Goal: Task Accomplishment & Management: Complete application form

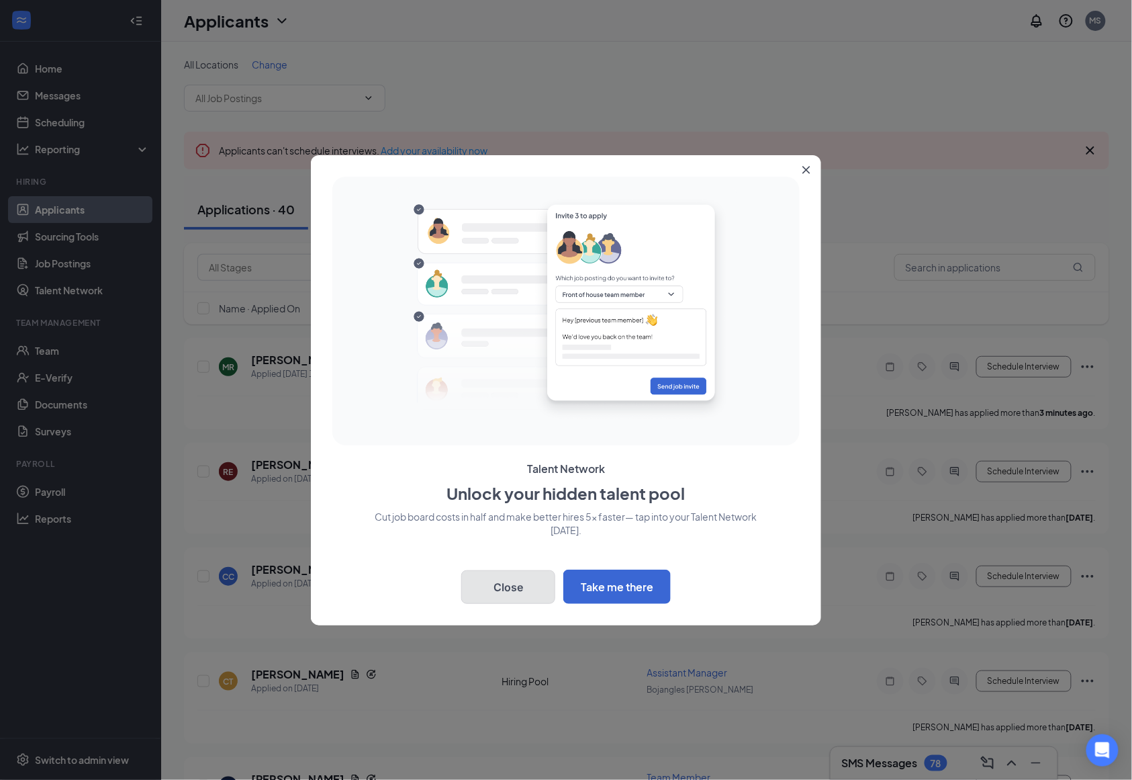
click at [506, 586] on button "Close" at bounding box center [508, 587] width 94 height 34
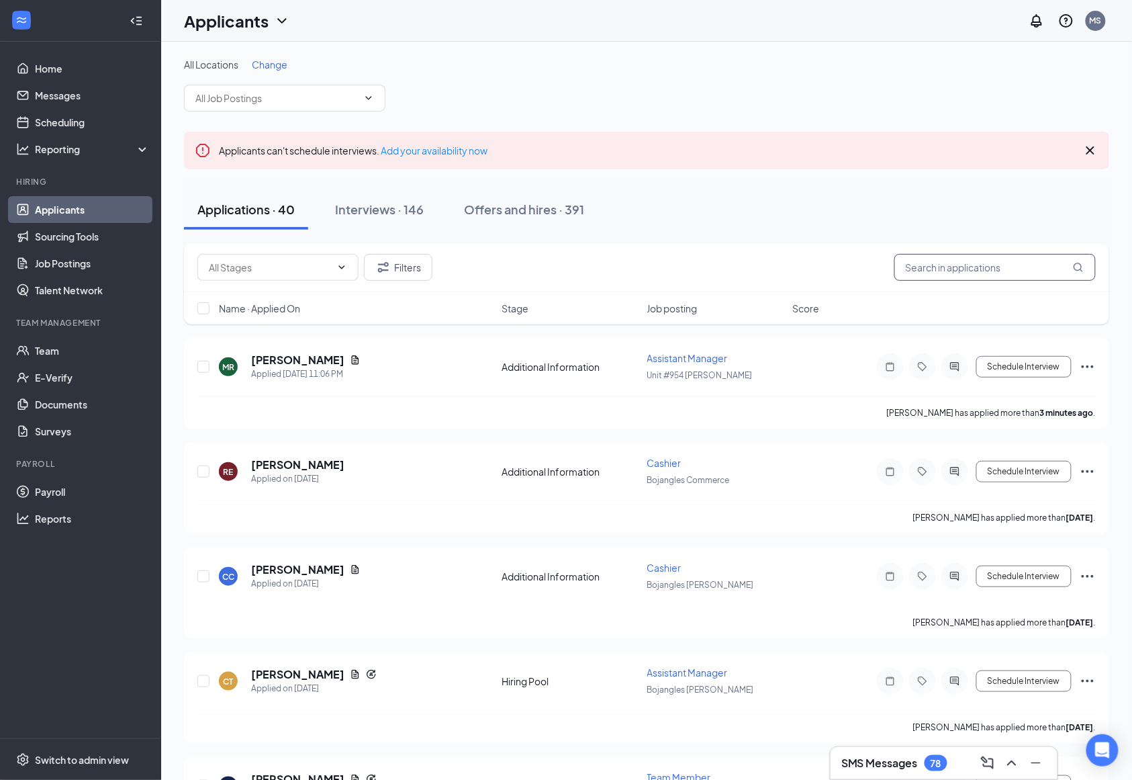
click at [1009, 279] on input "text" at bounding box center [994, 267] width 201 height 27
type input "mccan"
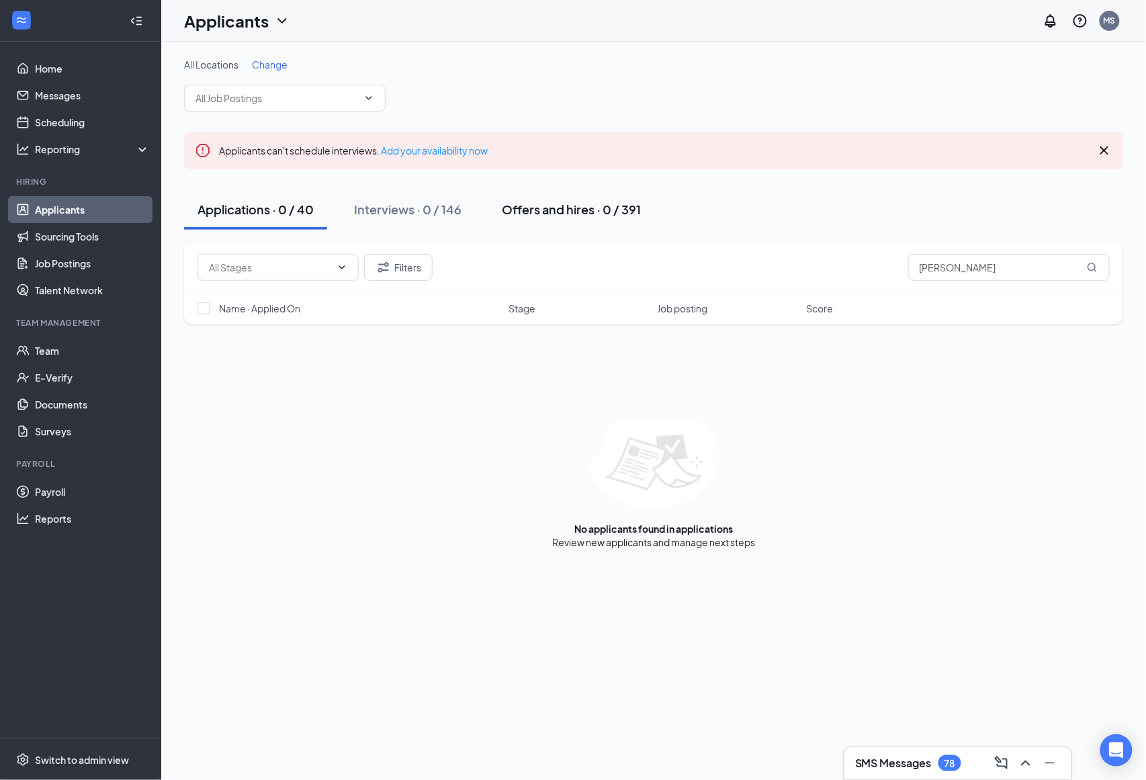
click at [528, 203] on div "Offers and hires · 0 / 391" at bounding box center [571, 209] width 139 height 17
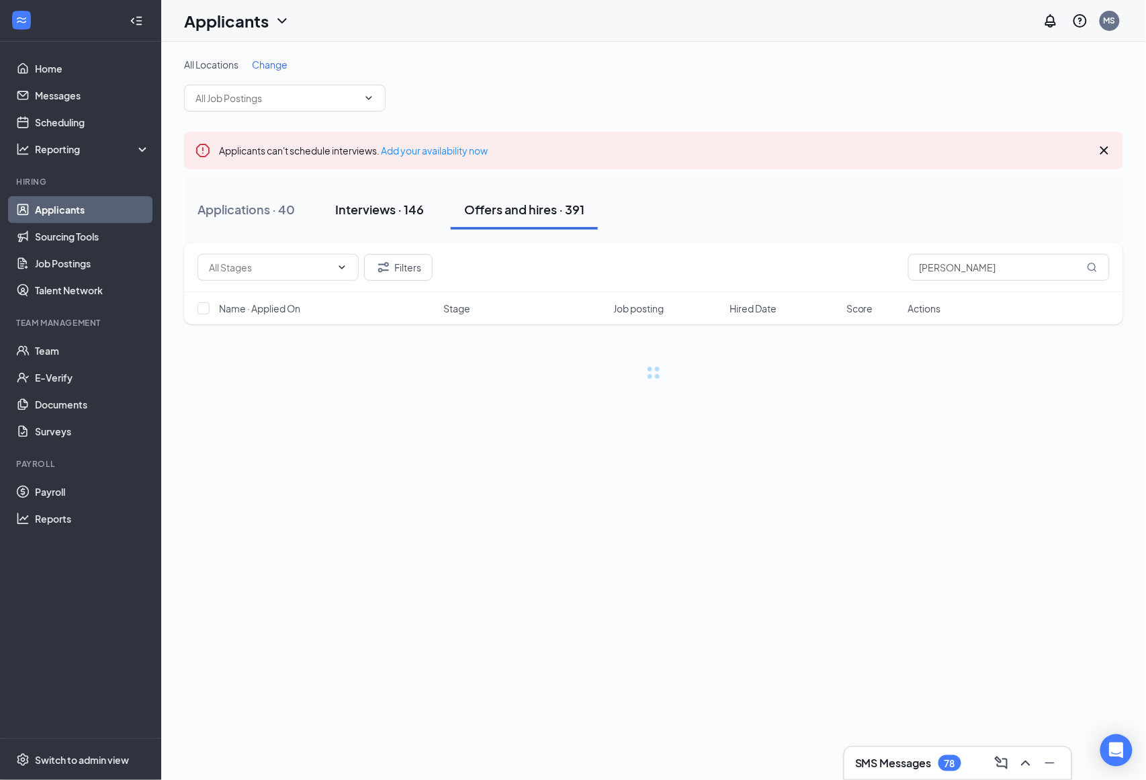
click at [348, 206] on div "Interviews · 146" at bounding box center [379, 209] width 89 height 17
click at [229, 214] on div "Applications · 40" at bounding box center [245, 209] width 97 height 17
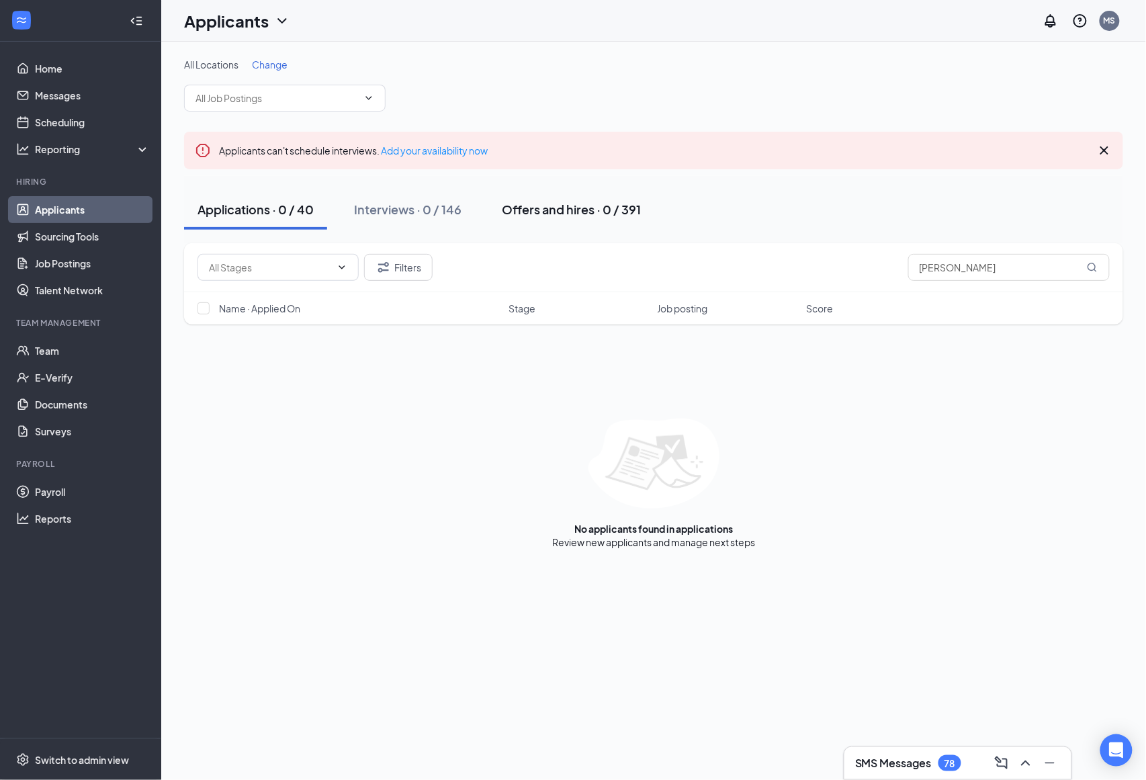
click at [588, 215] on div "Offers and hires · 0 / 391" at bounding box center [571, 209] width 139 height 17
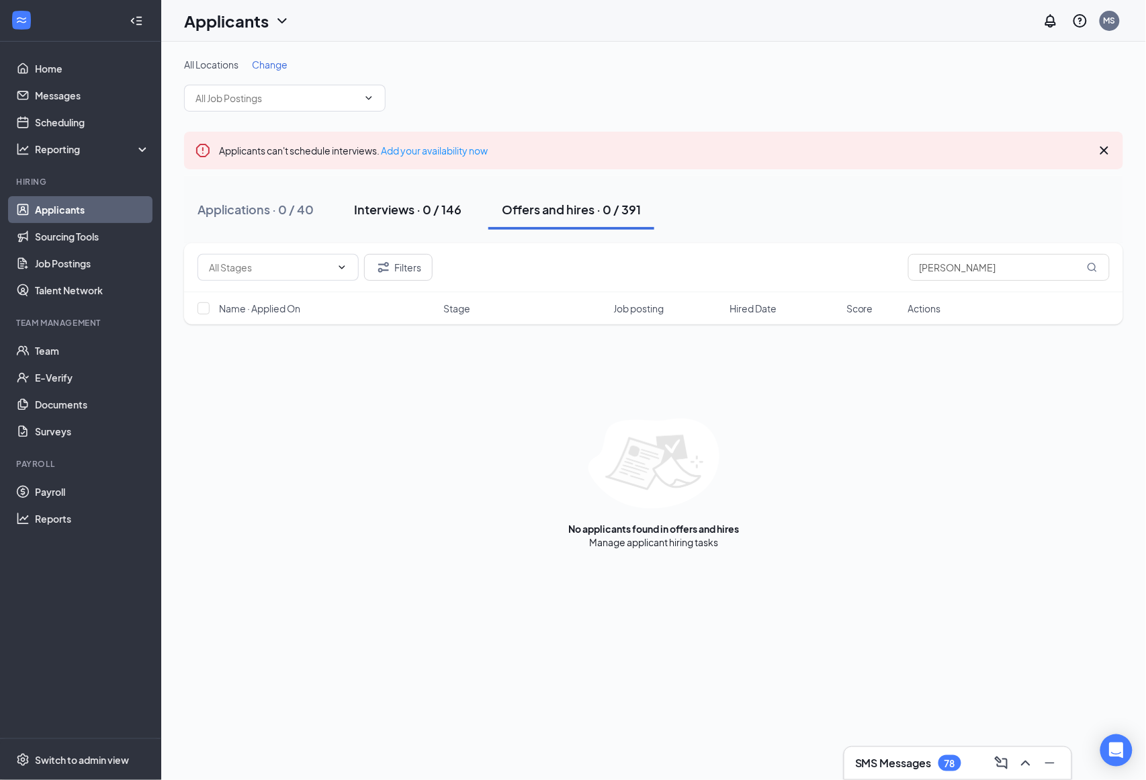
click at [428, 217] on div "Interviews · 0 / 146" at bounding box center [407, 209] width 107 height 17
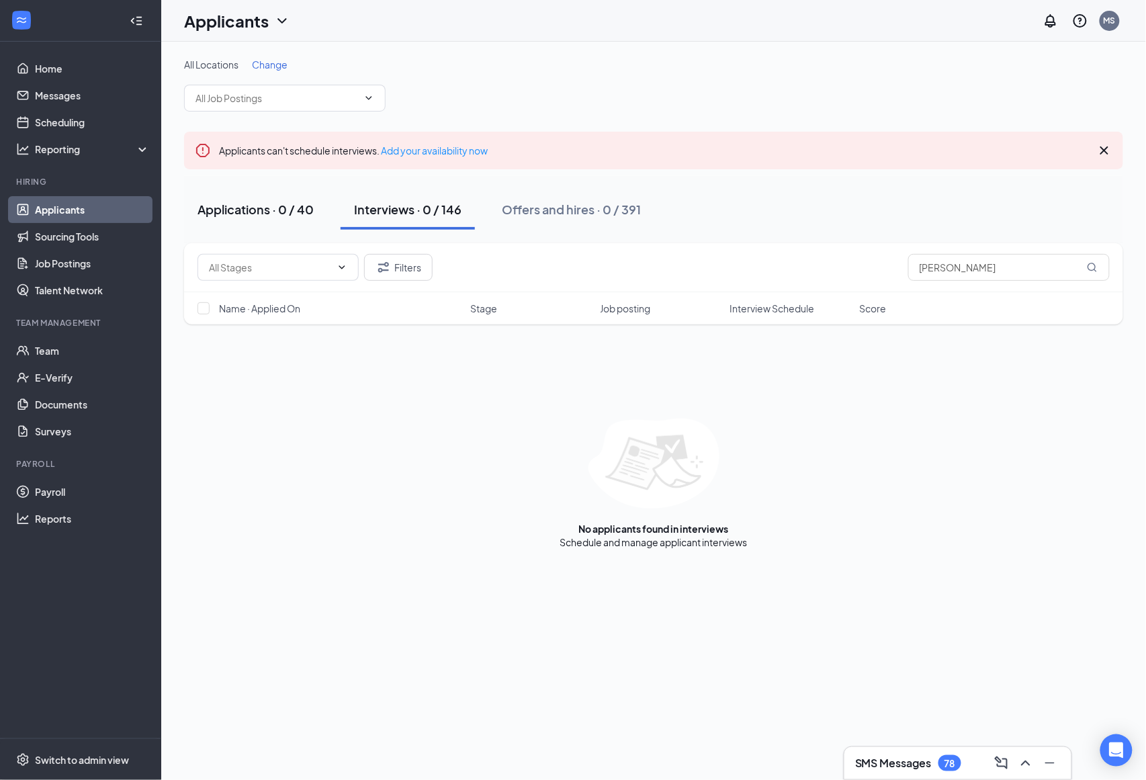
drag, startPoint x: 235, startPoint y: 220, endPoint x: 245, endPoint y: 220, distance: 10.1
click at [235, 220] on button "Applications · 0 / 40" at bounding box center [255, 209] width 143 height 40
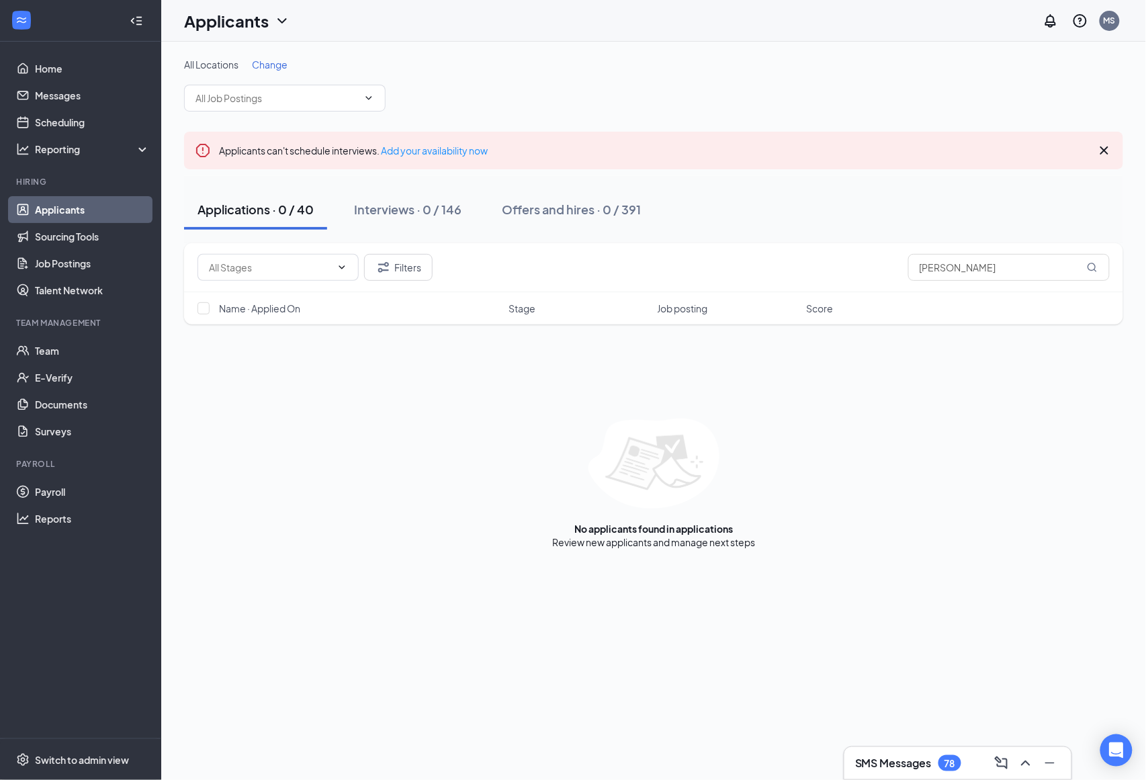
click at [1105, 154] on icon "Cross" at bounding box center [1104, 150] width 16 height 16
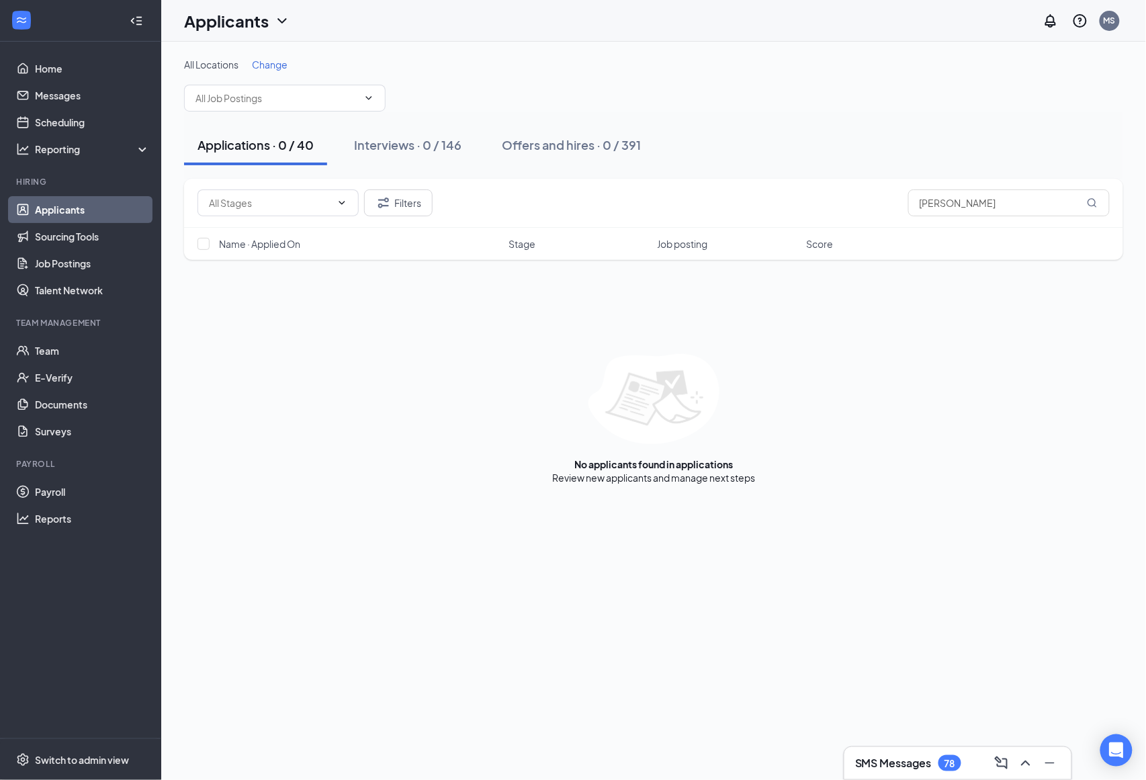
click at [774, 133] on div "Applications · 0 / 40 Interviews · 0 / 146 Offers and hires · 0 / 391" at bounding box center [653, 145] width 939 height 40
click at [60, 347] on link "Team" at bounding box center [92, 350] width 115 height 27
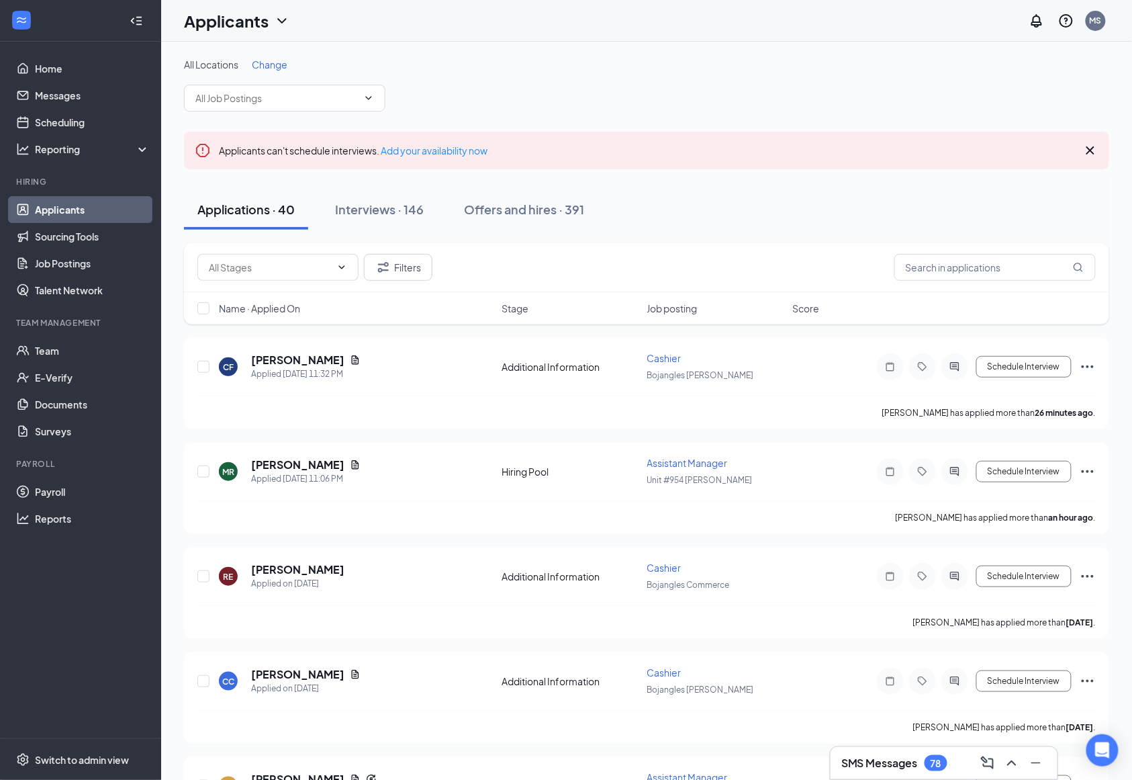
click at [1089, 152] on icon "Cross" at bounding box center [1091, 150] width 8 height 8
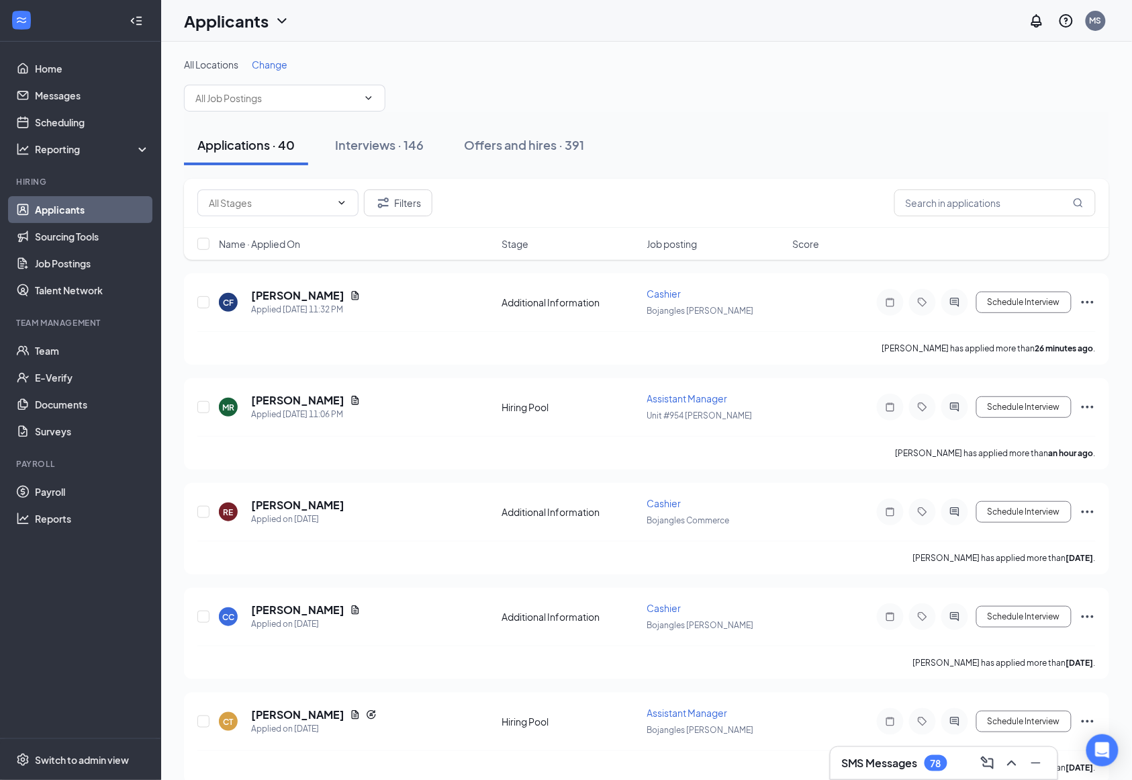
click at [300, 63] on div "All Locations Change" at bounding box center [646, 64] width 925 height 13
click at [273, 69] on span "Change" at bounding box center [270, 64] width 36 height 12
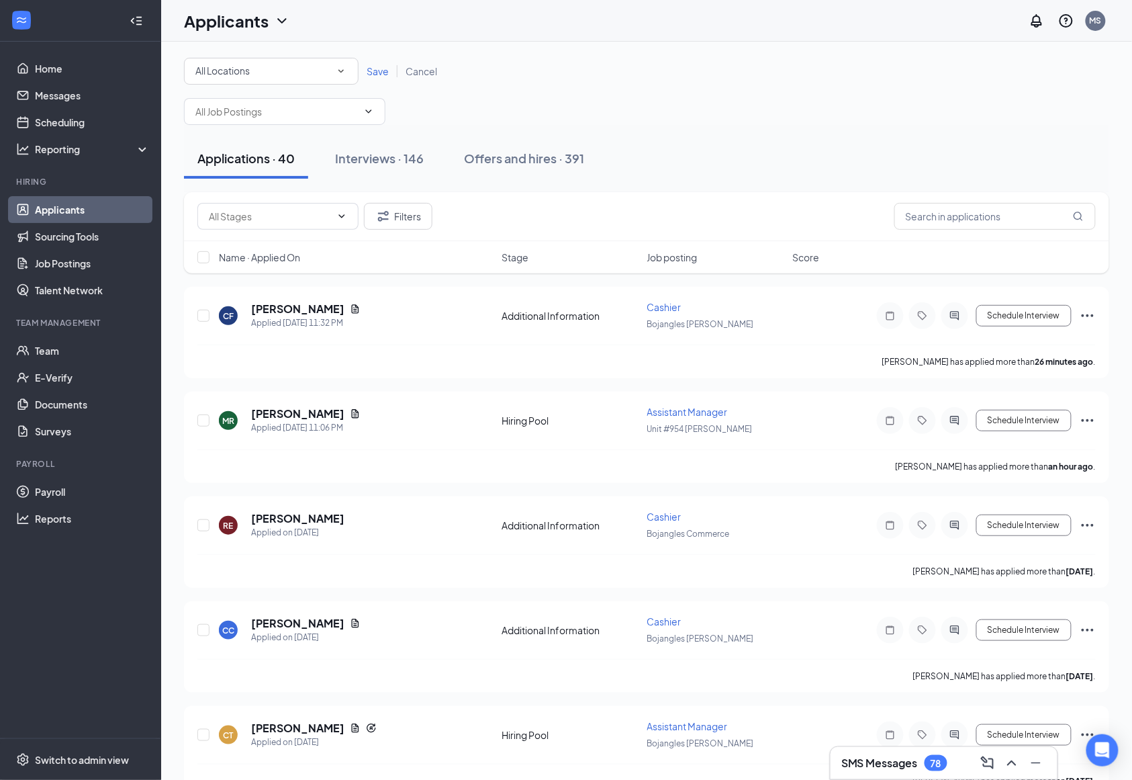
click at [341, 64] on div "All Locations" at bounding box center [271, 71] width 152 height 16
click at [275, 218] on li "Unit #954 [PERSON_NAME]" at bounding box center [271, 205] width 175 height 32
click at [378, 75] on span "Save" at bounding box center [378, 71] width 22 height 12
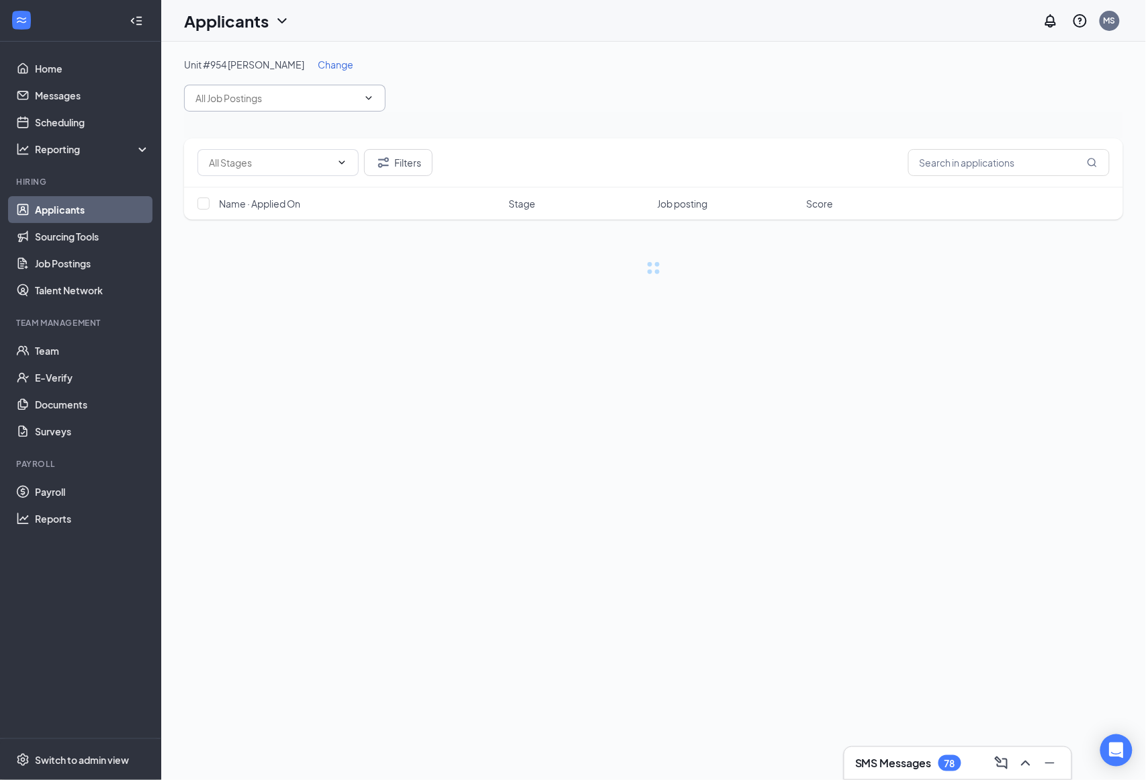
click at [360, 90] on span at bounding box center [284, 98] width 201 height 27
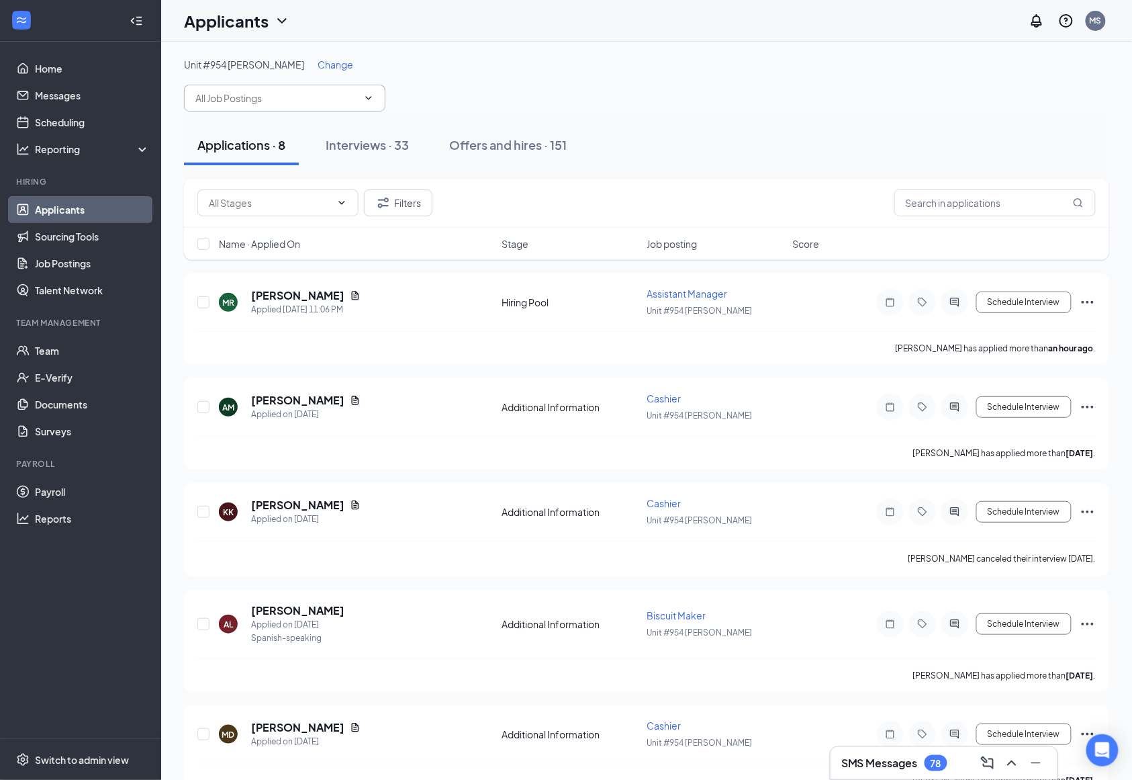
click at [357, 98] on input "text" at bounding box center [276, 98] width 163 height 15
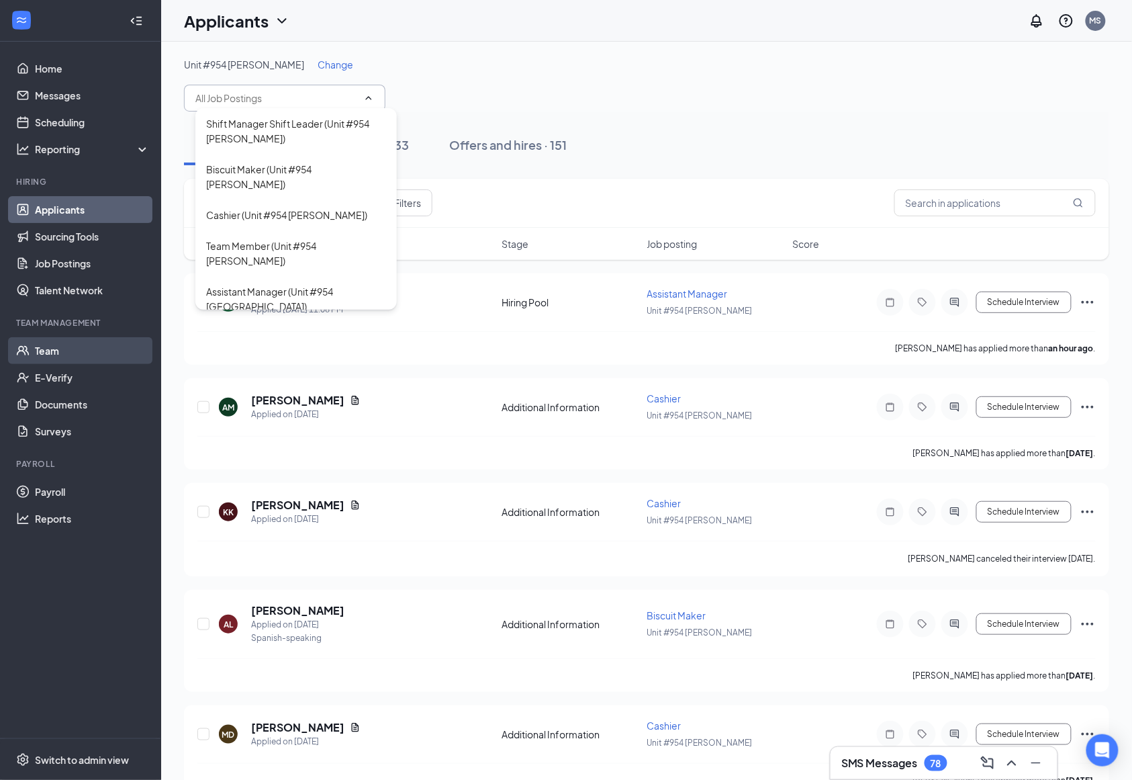
click at [82, 351] on link "Team" at bounding box center [92, 350] width 115 height 27
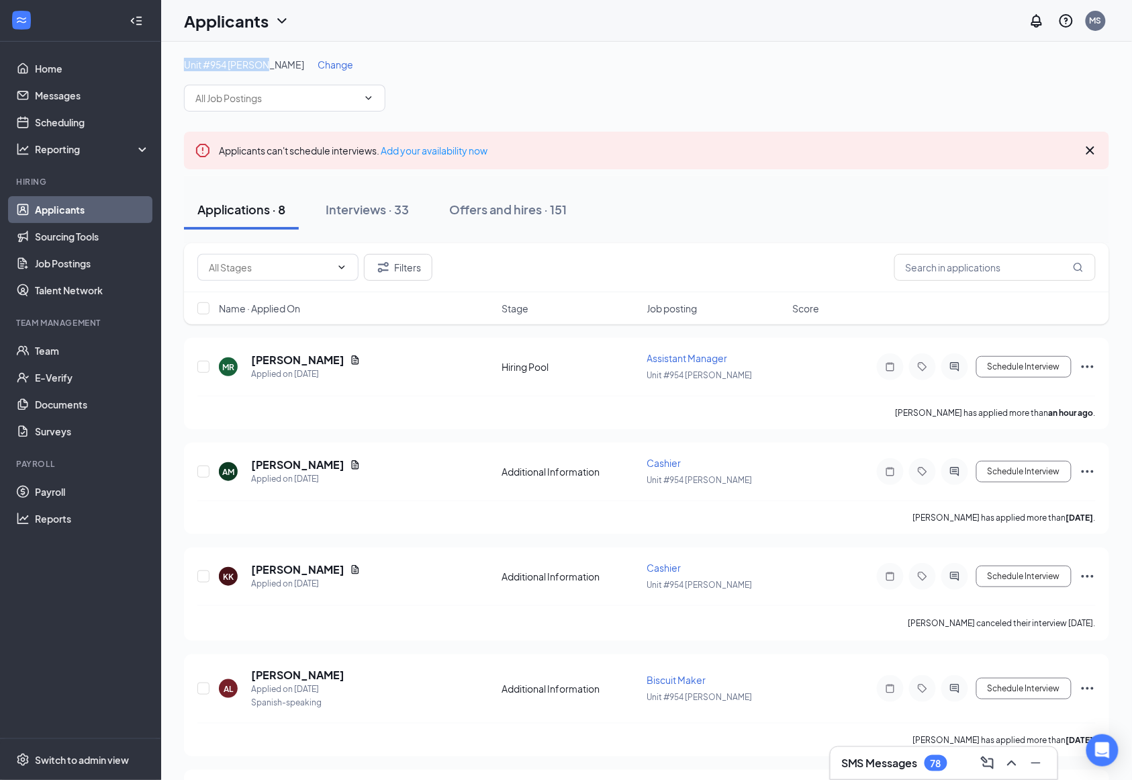
drag, startPoint x: 263, startPoint y: 65, endPoint x: 183, endPoint y: 41, distance: 82.8
click at [185, 62] on span "Unit #954 [PERSON_NAME]" at bounding box center [244, 64] width 120 height 12
copy span "Unit #954 [PERSON_NAME]"
click at [353, 104] on input "text" at bounding box center [276, 98] width 163 height 15
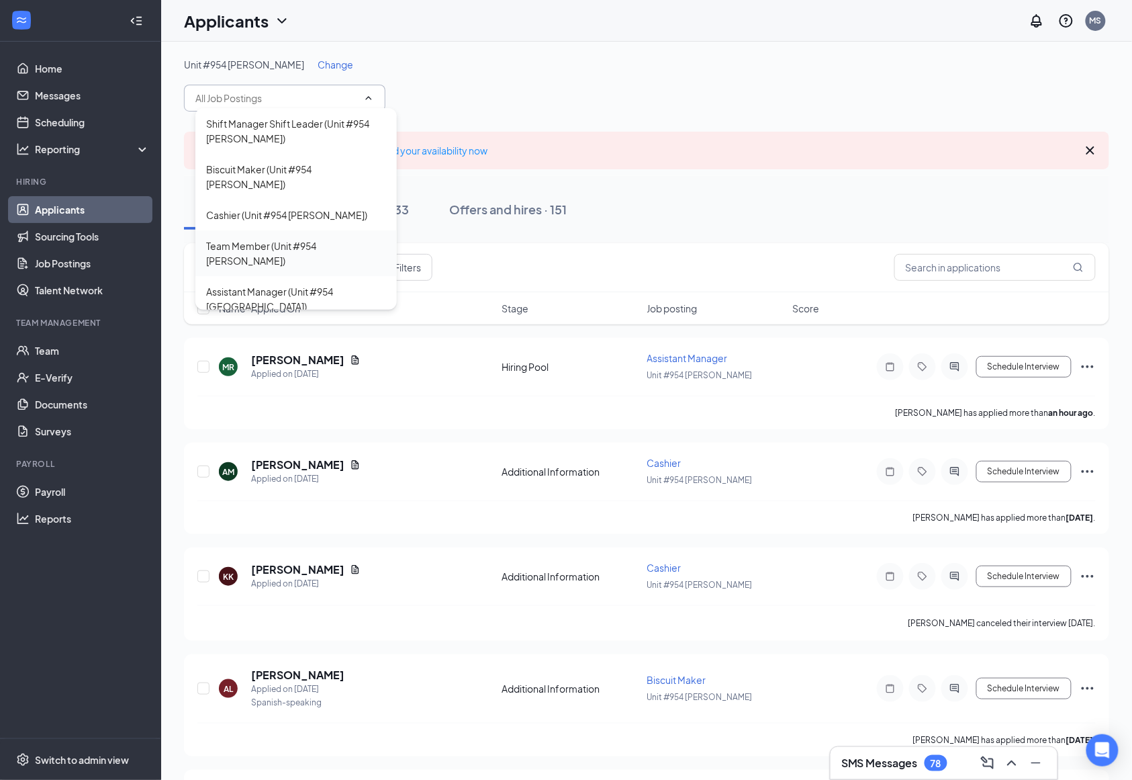
click at [312, 238] on div "Team Member (Unit #954 [PERSON_NAME])" at bounding box center [296, 253] width 180 height 30
type input "Team Member (Unit #954 Lavonia)"
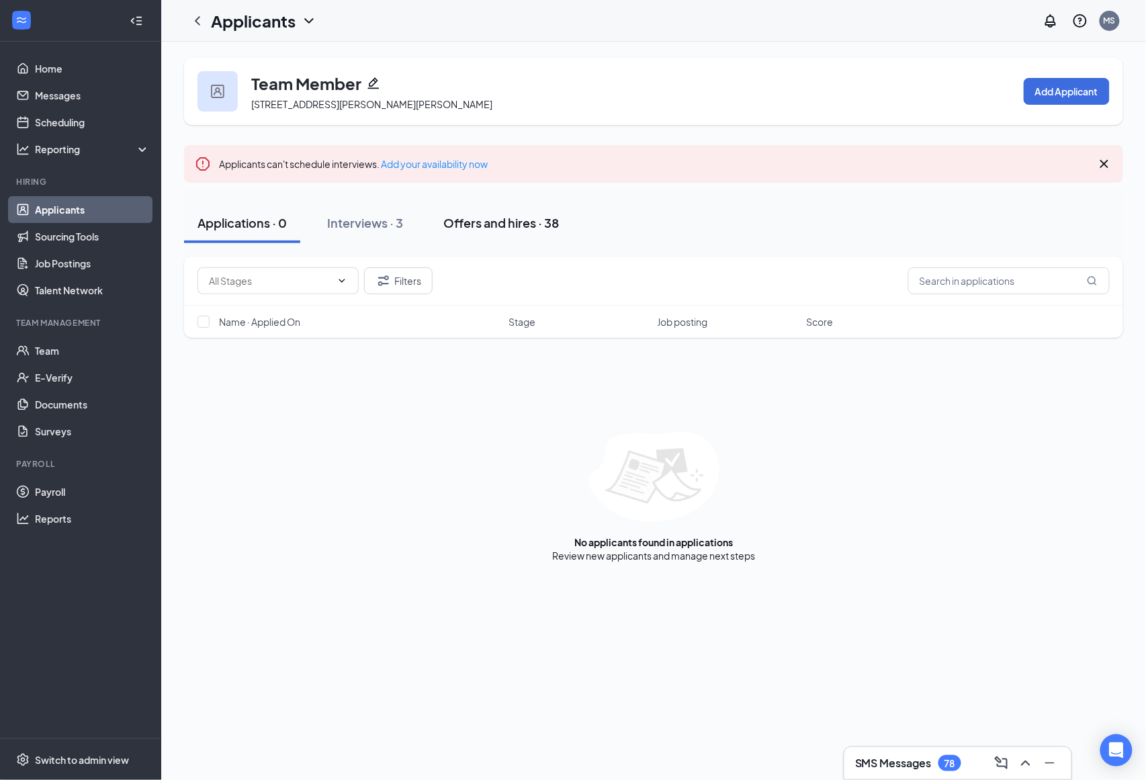
click at [504, 222] on div "Offers and hires · 38" at bounding box center [501, 222] width 116 height 17
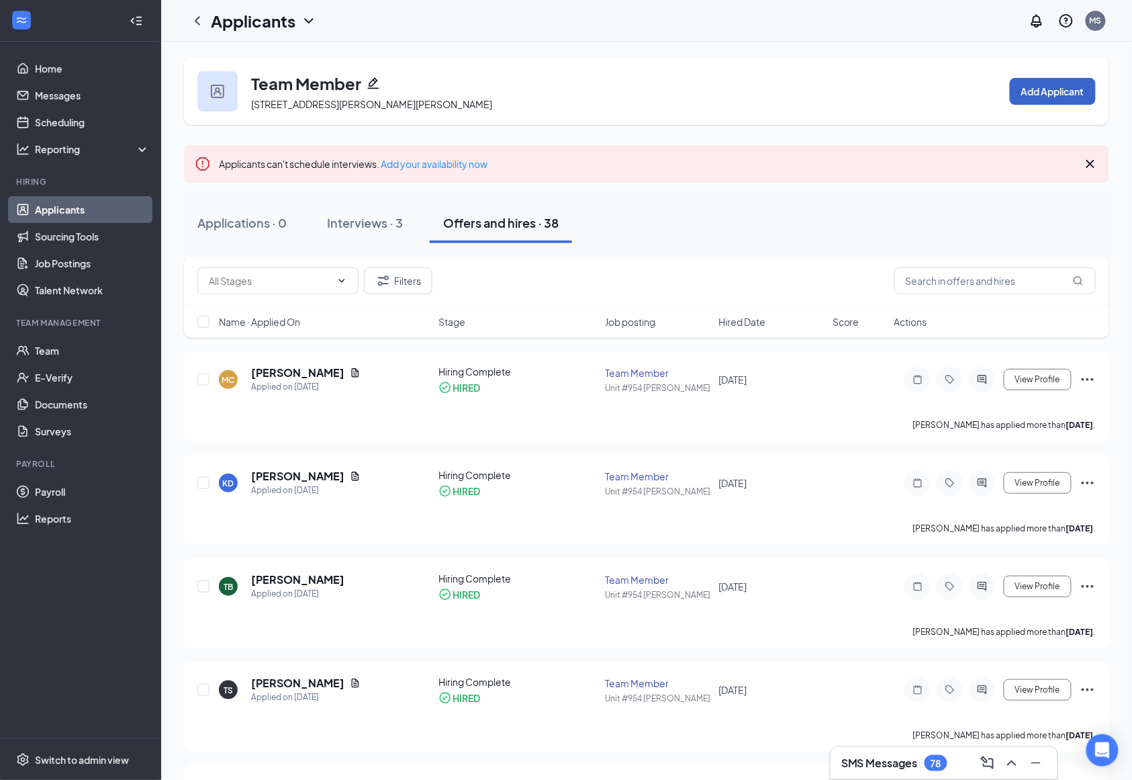
click at [1081, 99] on button "Add Applicant" at bounding box center [1053, 91] width 86 height 27
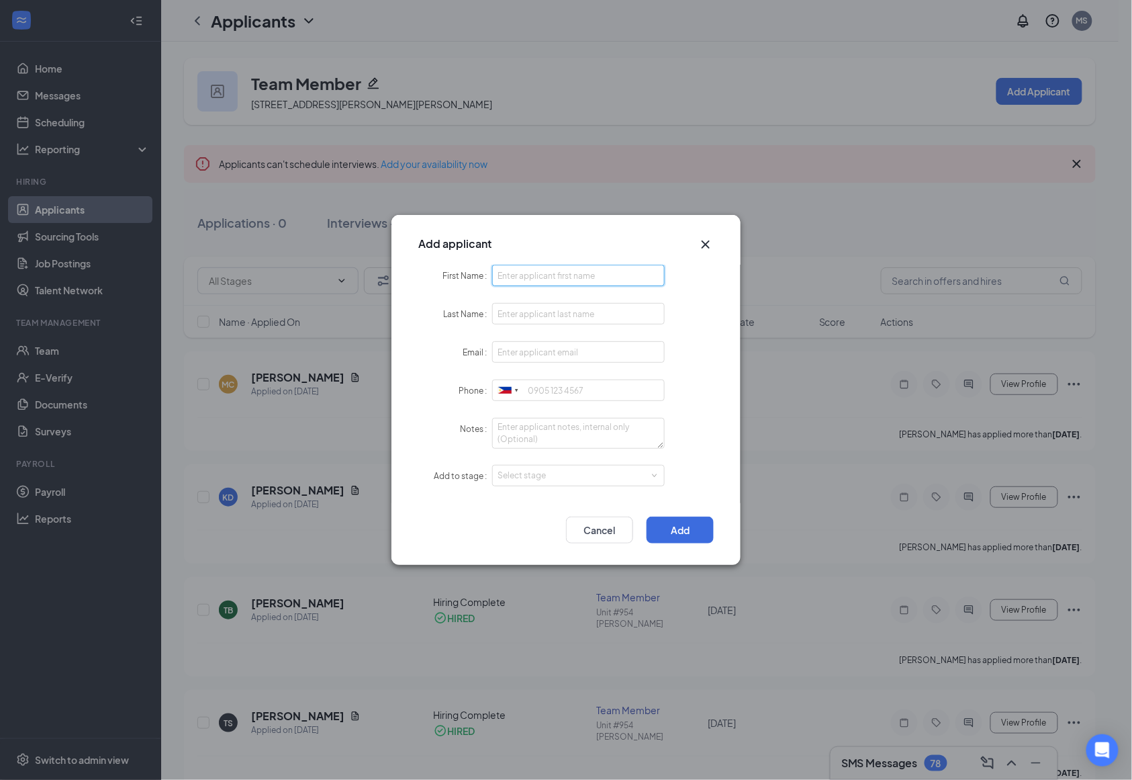
click at [559, 275] on input "First Name" at bounding box center [578, 275] width 173 height 21
paste input "Ja'shay"
type input "Ja'shay"
click at [422, 321] on div "Last Name" at bounding box center [455, 314] width 74 height 22
click at [553, 306] on input "Last Name" at bounding box center [578, 313] width 173 height 21
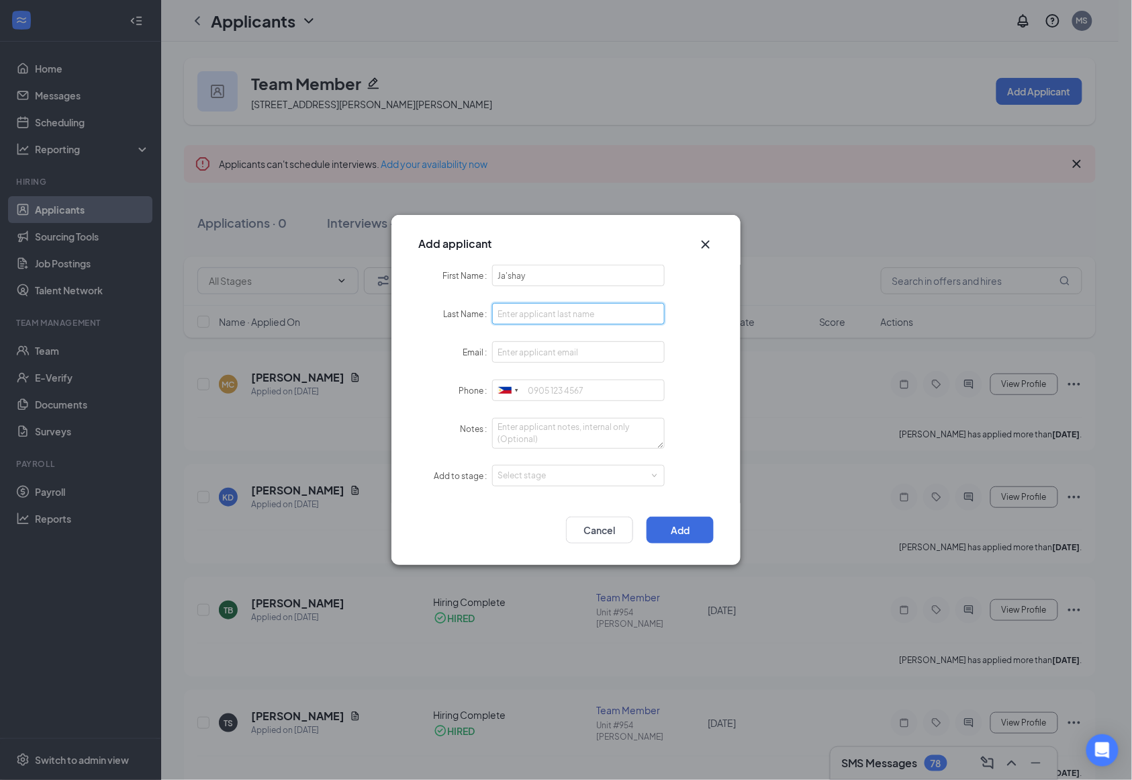
paste input "[PERSON_NAME]"
type input "[PERSON_NAME]"
click at [430, 363] on form "First Name Ja'shay Last Name Mccan Email Phone United States + 1 United Kingdom…" at bounding box center [565, 384] width 295 height 238
click at [512, 350] on input "Email" at bounding box center [578, 351] width 173 height 21
paste input "[EMAIL_ADDRESS][DOMAIN_NAME]"
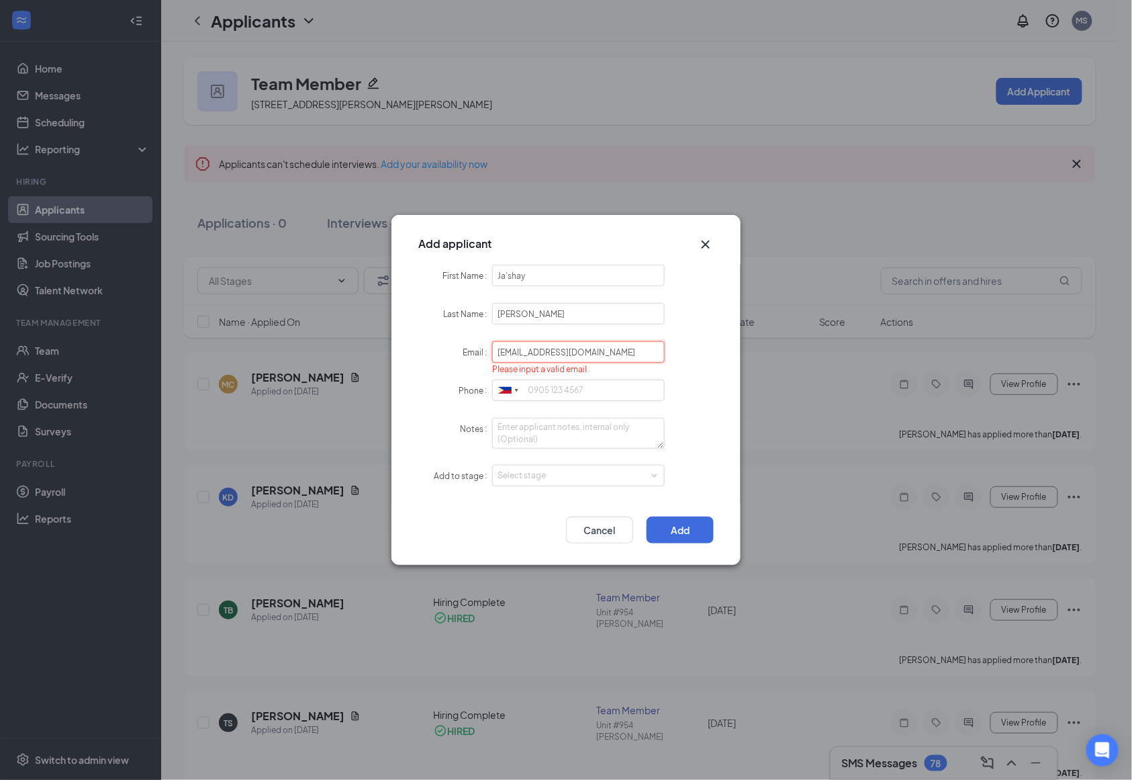
type input "[EMAIL_ADDRESS][DOMAIN_NAME]"
click at [434, 404] on form "First Name Ja'shay Last Name Mccan Email mccanjashay@gmail.com Phone United Sta…" at bounding box center [565, 384] width 295 height 238
click at [498, 383] on div at bounding box center [508, 390] width 31 height 21
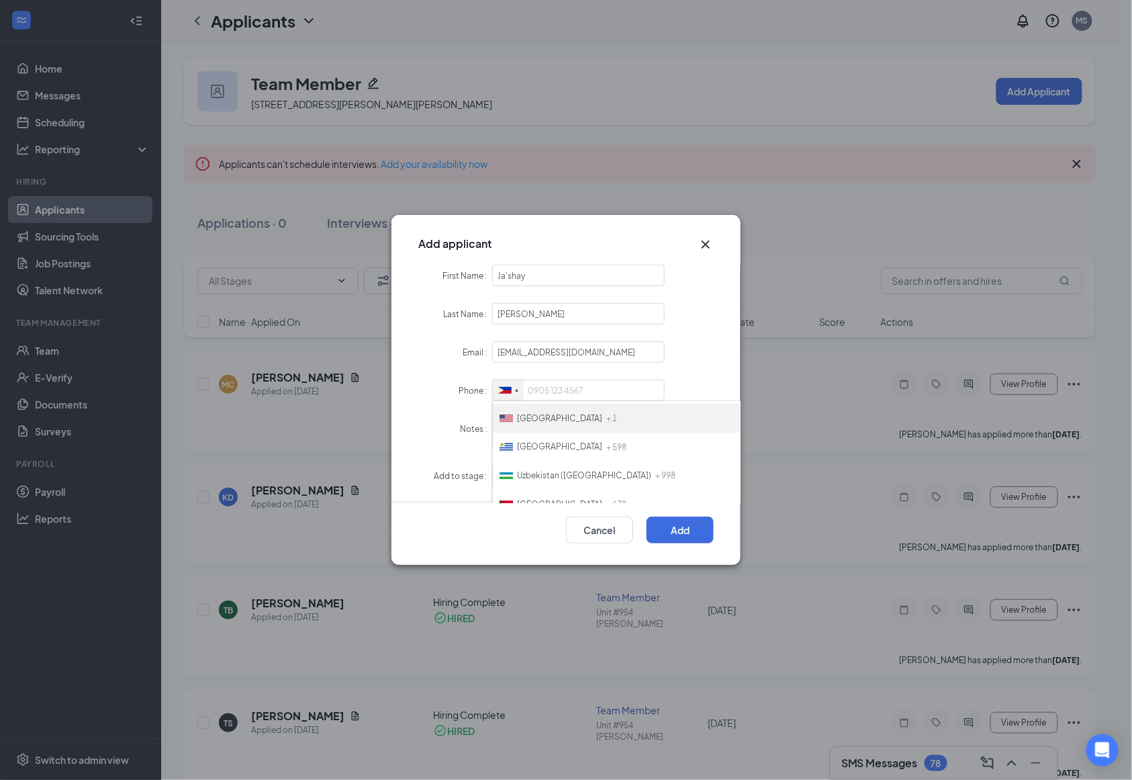
click at [558, 419] on li "United States + 1" at bounding box center [677, 418] width 369 height 29
paste input "tel: (706)297-3380"
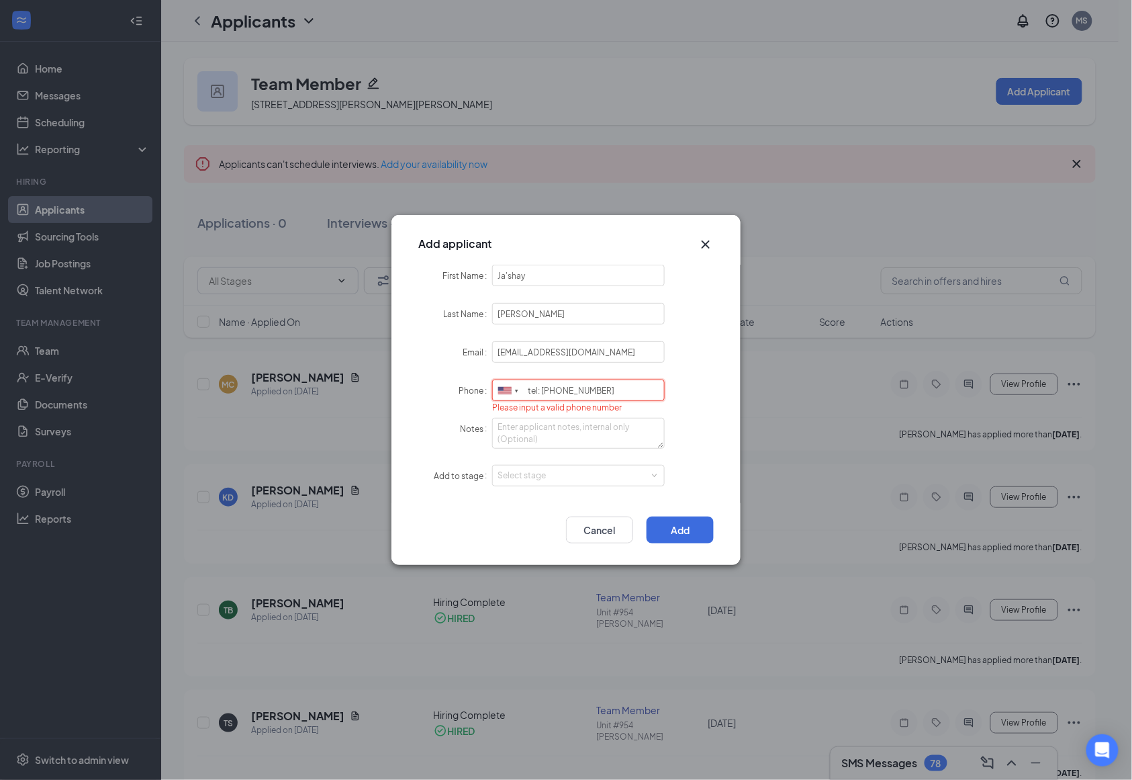
click at [545, 388] on input "tel: (706)297-3380" at bounding box center [578, 389] width 173 height 21
type input "7062973380"
click at [567, 481] on div "Select stage" at bounding box center [576, 475] width 156 height 13
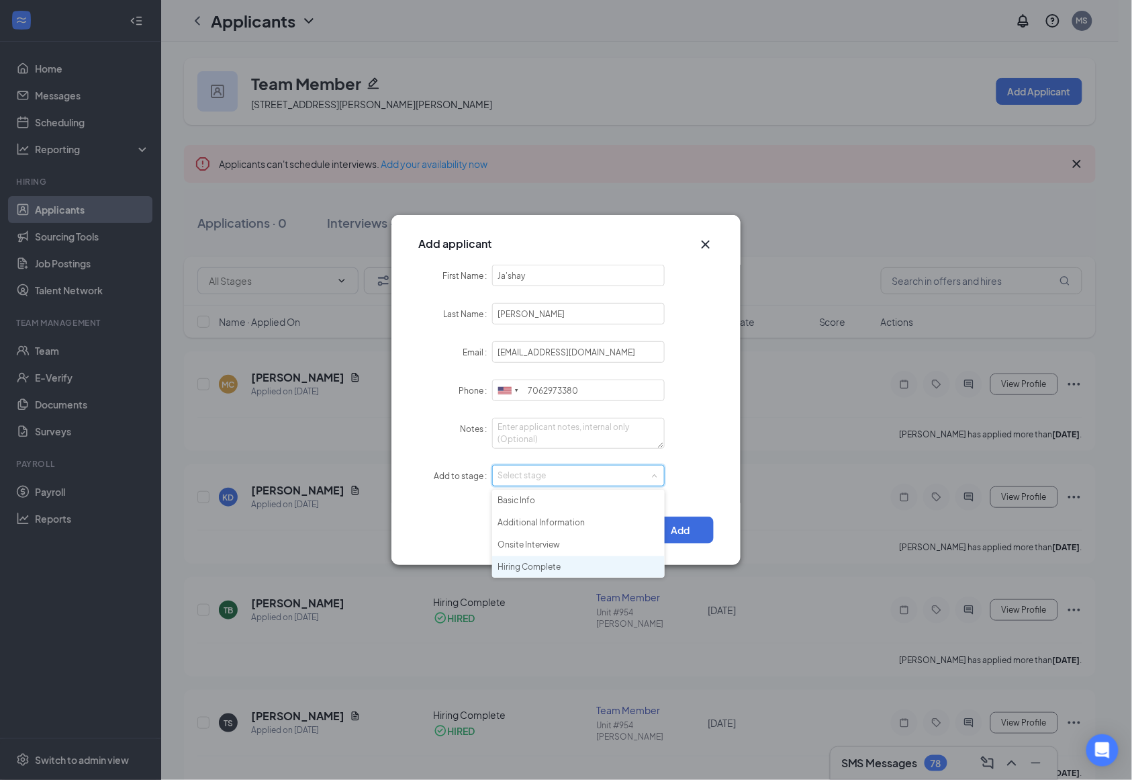
click at [546, 568] on li "Hiring Complete" at bounding box center [578, 567] width 173 height 22
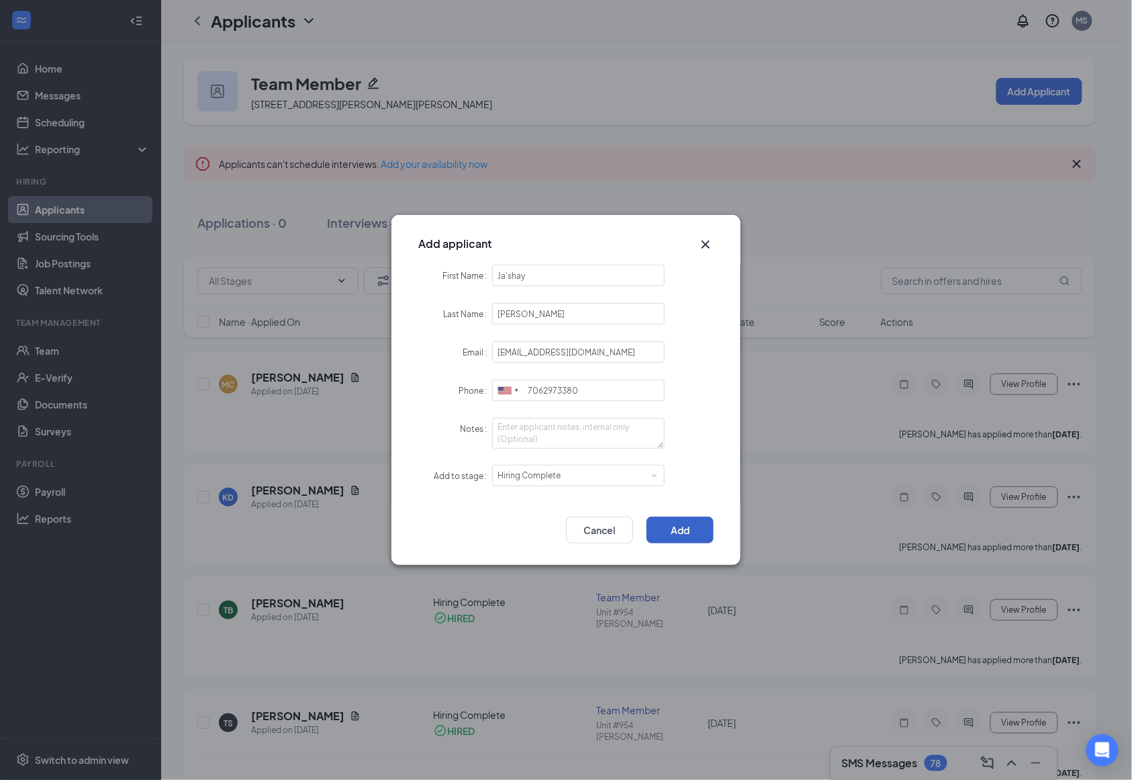
click at [680, 534] on button "Add" at bounding box center [680, 529] width 67 height 27
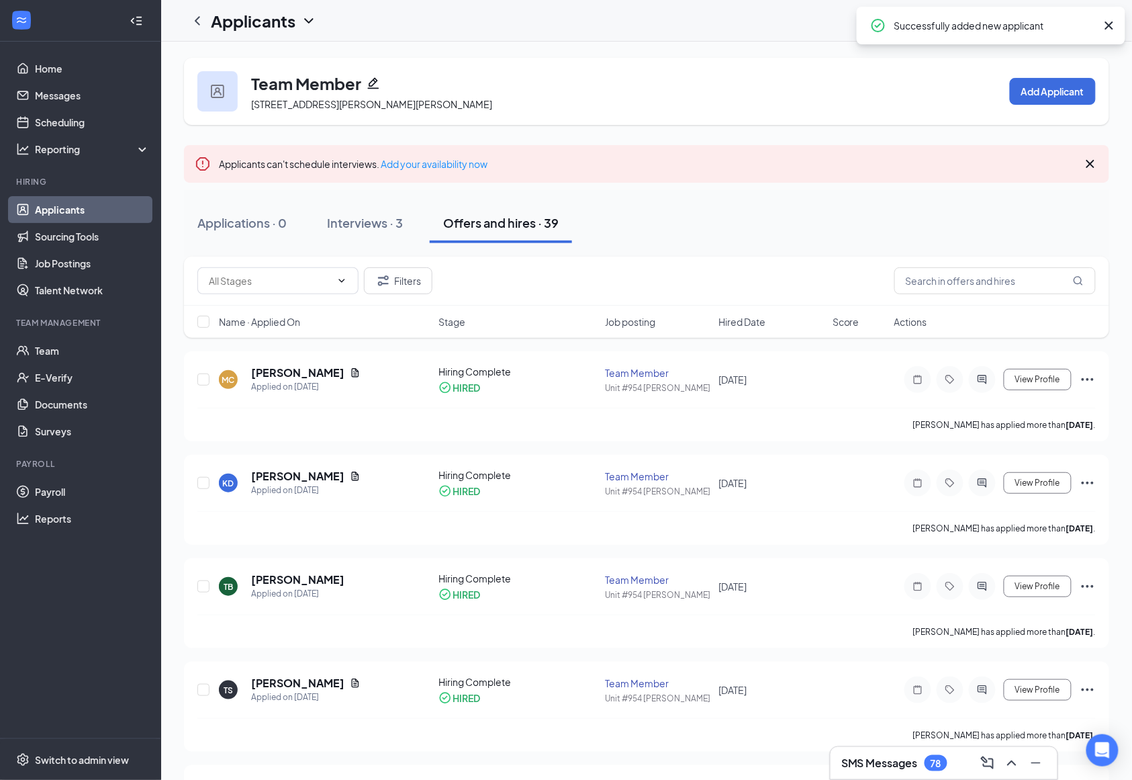
click at [516, 228] on div "Offers and hires · 39" at bounding box center [501, 222] width 116 height 17
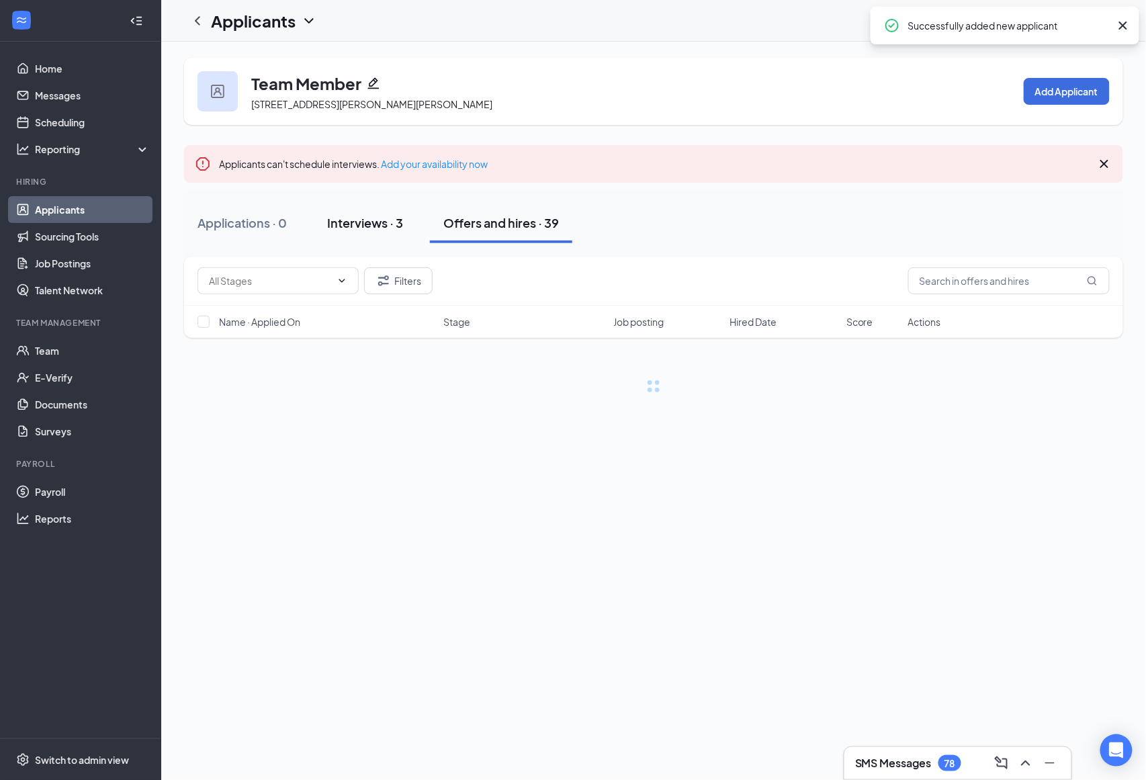
click at [381, 219] on div "Interviews · 3" at bounding box center [365, 222] width 76 height 17
click at [529, 238] on button "Offers and hires · 39" at bounding box center [501, 223] width 142 height 40
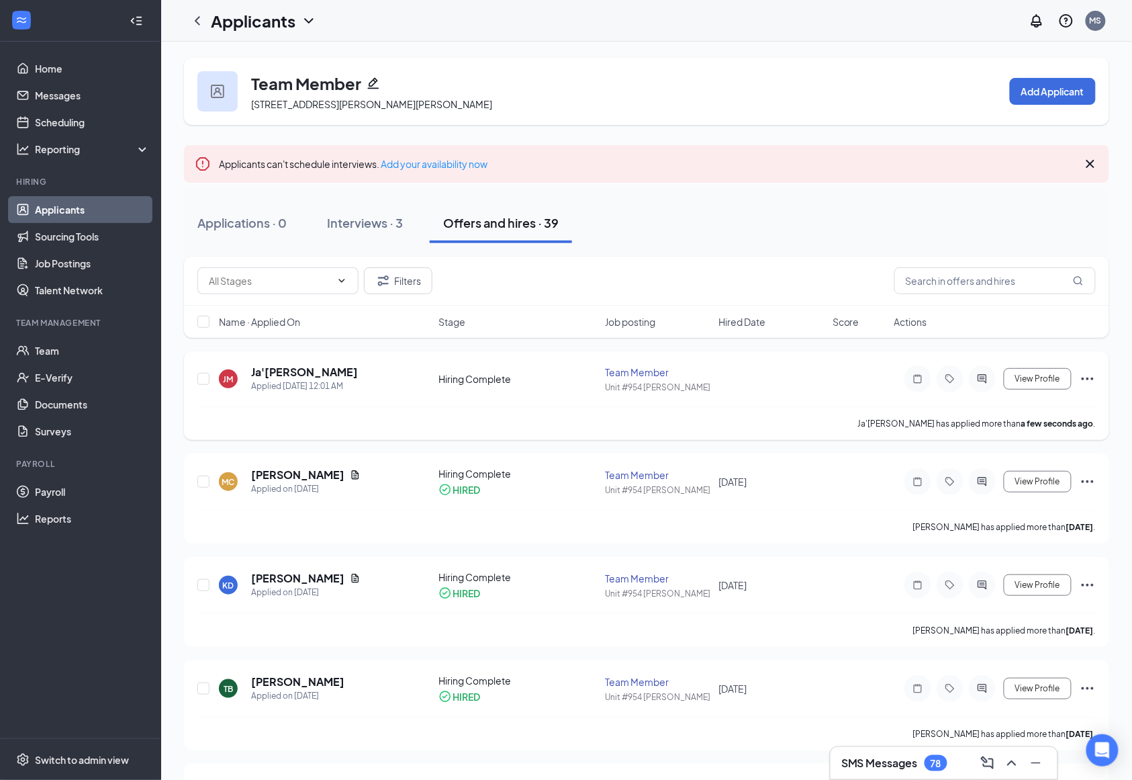
click at [1088, 383] on icon "Ellipses" at bounding box center [1088, 379] width 16 height 16
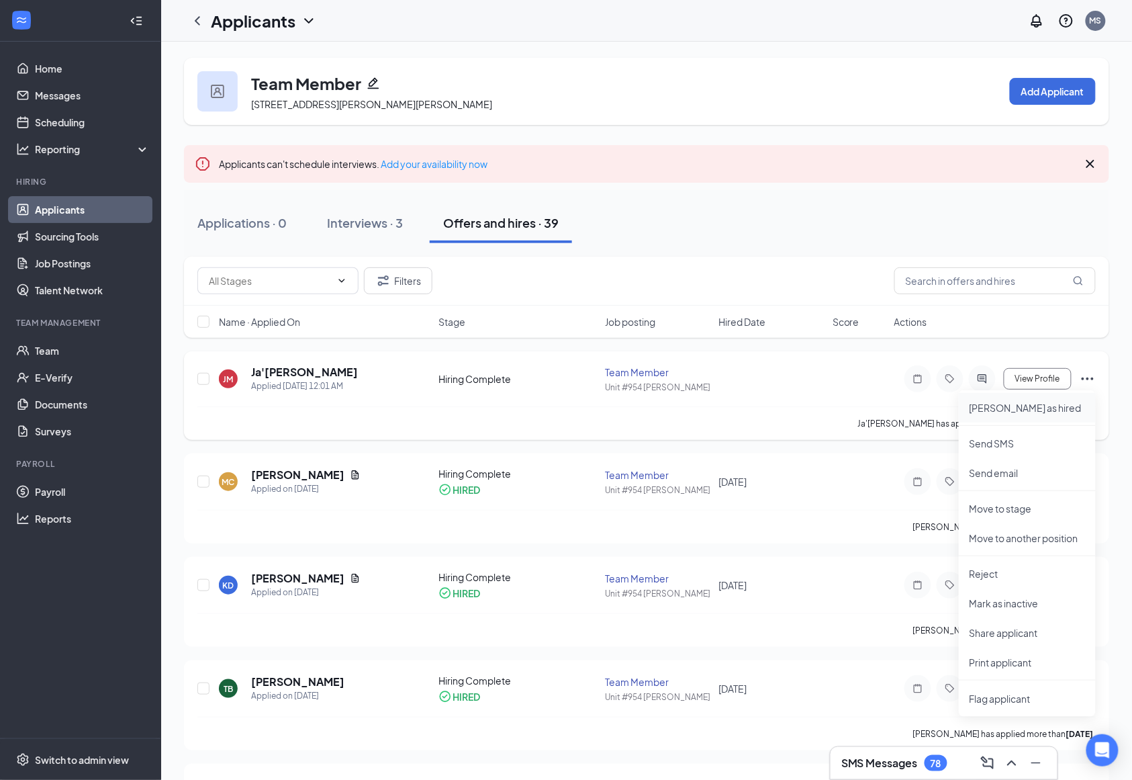
click at [1062, 401] on p "Mark as hired" at bounding box center [1028, 407] width 116 height 13
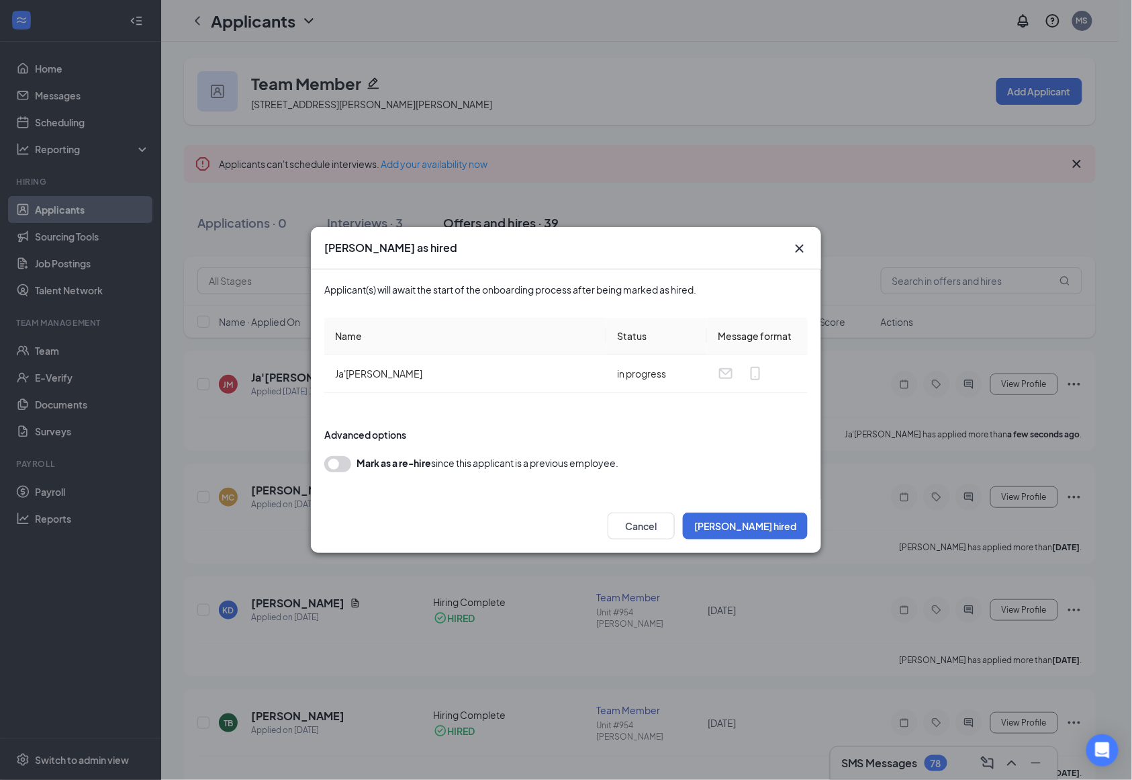
click at [338, 467] on button "button" at bounding box center [337, 464] width 27 height 16
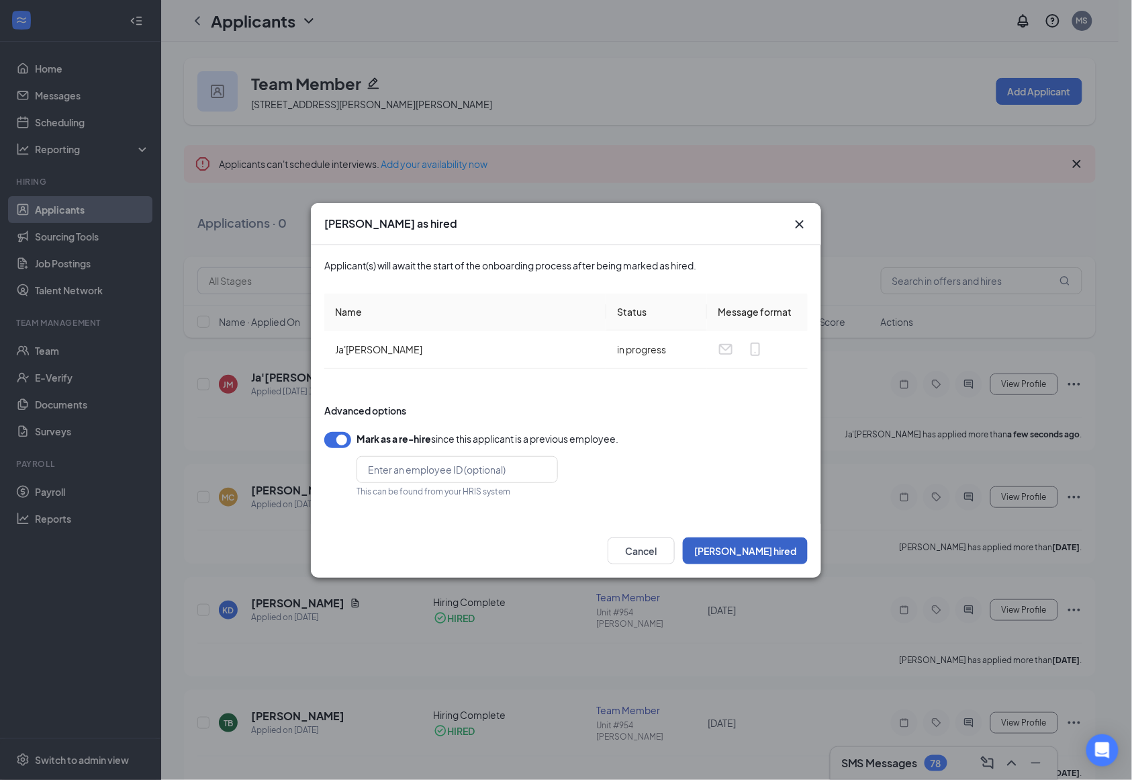
click at [758, 557] on button "Mark hired" at bounding box center [745, 550] width 125 height 27
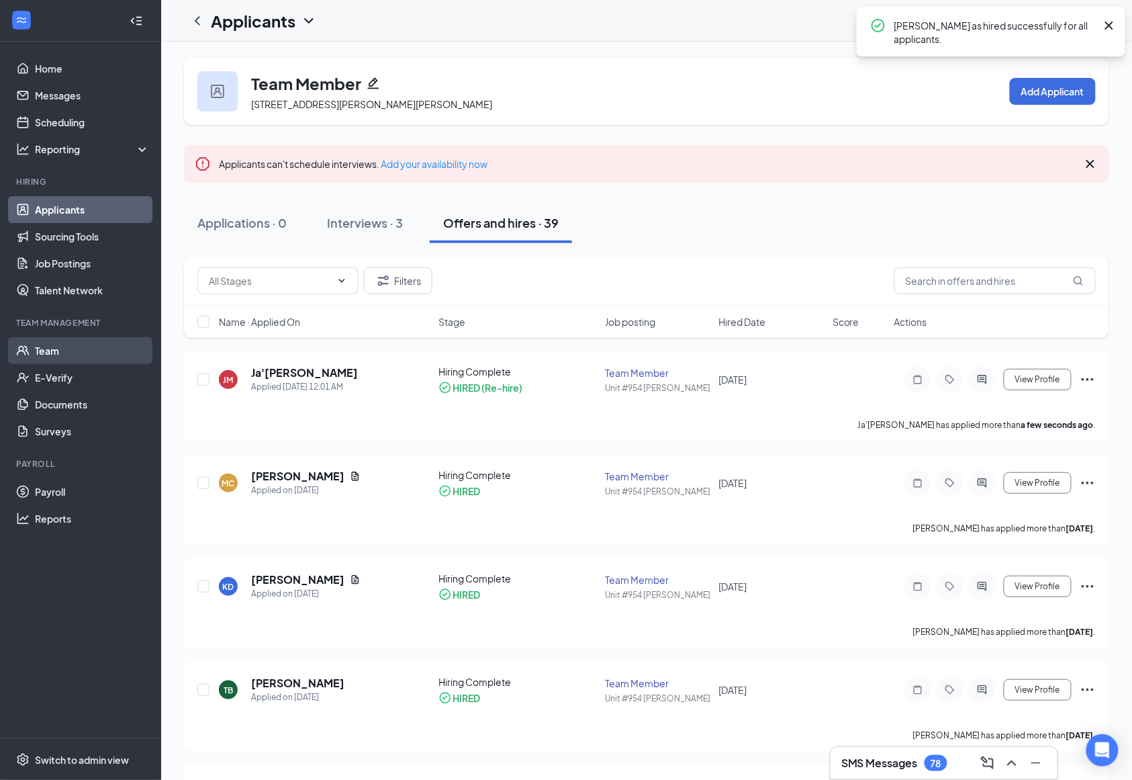
click at [87, 347] on link "Team" at bounding box center [92, 350] width 115 height 27
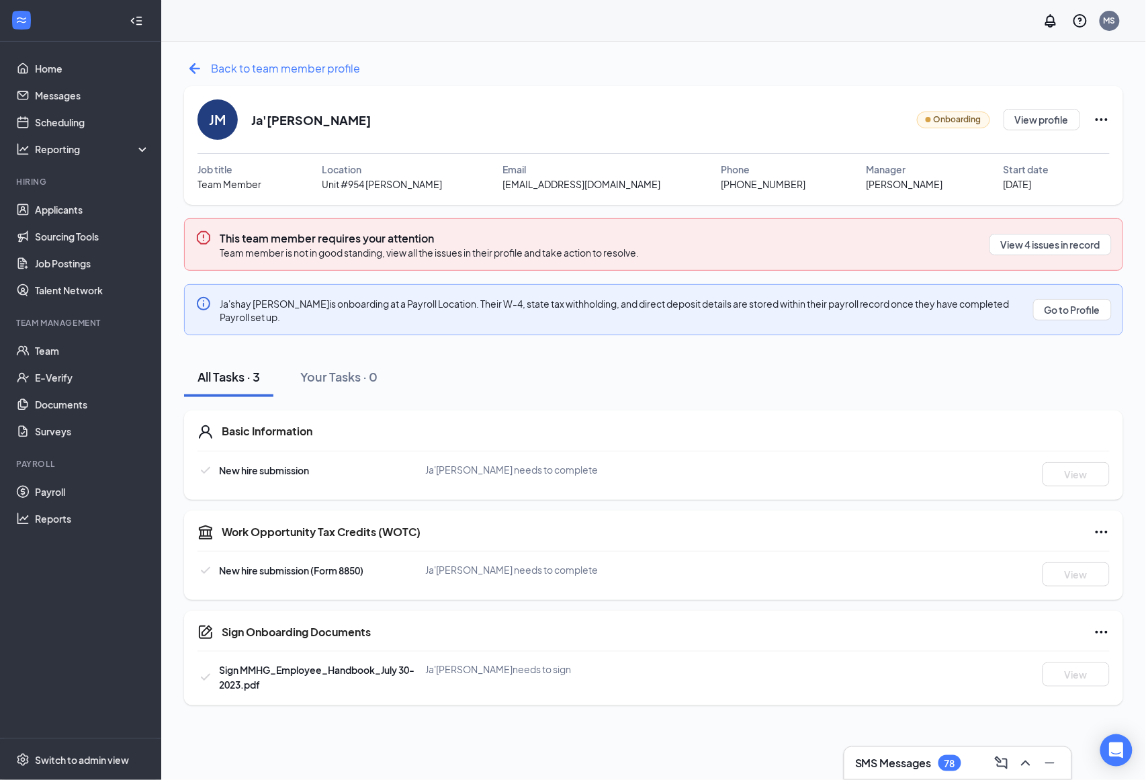
click at [202, 72] on icon "ArrowLeftNew" at bounding box center [194, 68] width 21 height 21
click at [1044, 234] on button "View 1 issue in record" at bounding box center [1054, 244] width 115 height 21
